Goal: Transaction & Acquisition: Purchase product/service

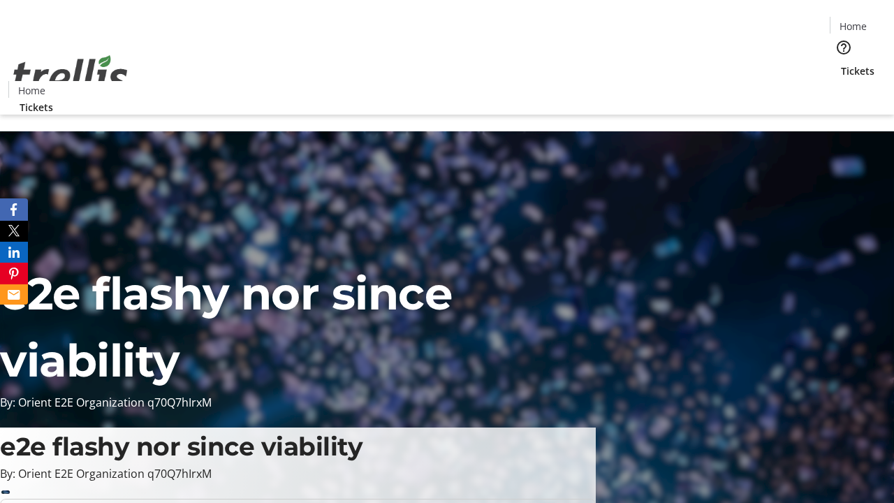
click at [854, 21] on span "Sign Up" at bounding box center [860, 19] width 41 height 17
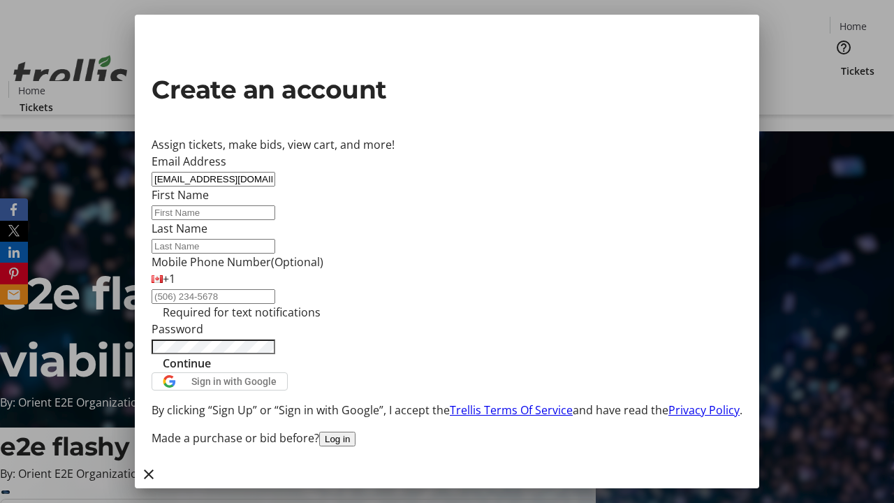
type input "[EMAIL_ADDRESS][DOMAIN_NAME]"
type input "Kaleigh"
type input "Brakus"
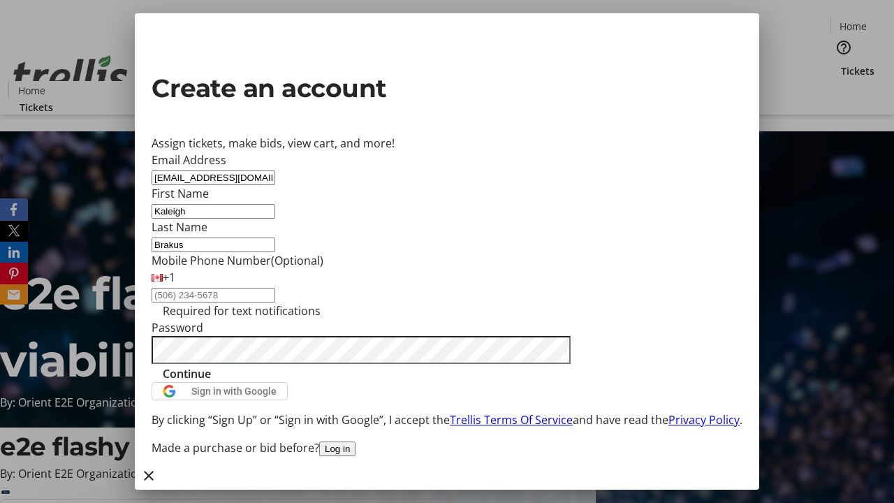
click at [211, 382] on span "Continue" at bounding box center [187, 373] width 48 height 17
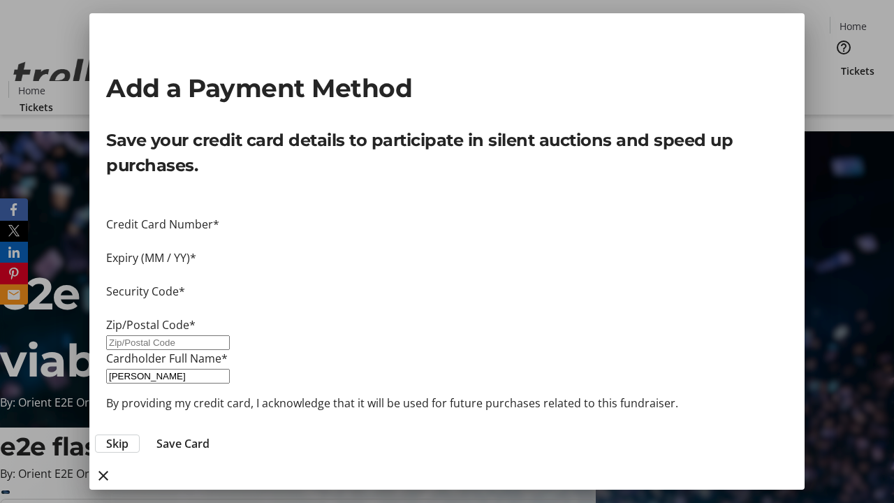
click at [129, 435] on span "Skip" at bounding box center [117, 443] width 22 height 17
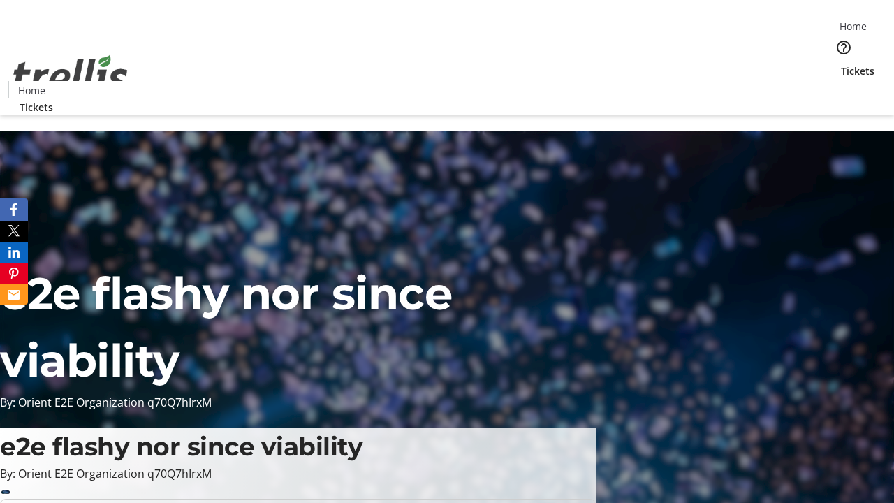
click at [841, 64] on span "Tickets" at bounding box center [858, 71] width 34 height 15
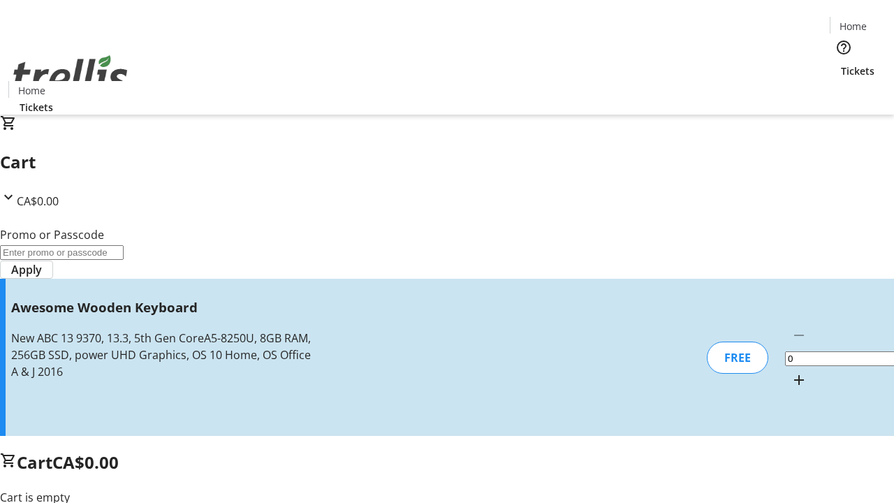
click at [791, 372] on mat-icon "Increment by one" at bounding box center [799, 380] width 17 height 17
type input "1"
